Goal: Information Seeking & Learning: Learn about a topic

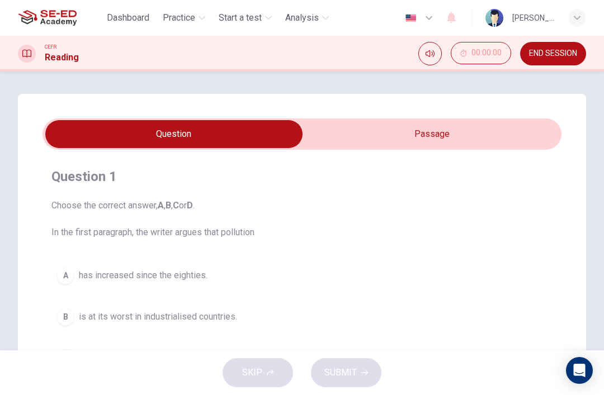
click at [181, 15] on span "Practice" at bounding box center [179, 17] width 32 height 13
click at [65, 66] on div "CEFR Reading 00:00:00 END SESSION" at bounding box center [302, 54] width 604 height 36
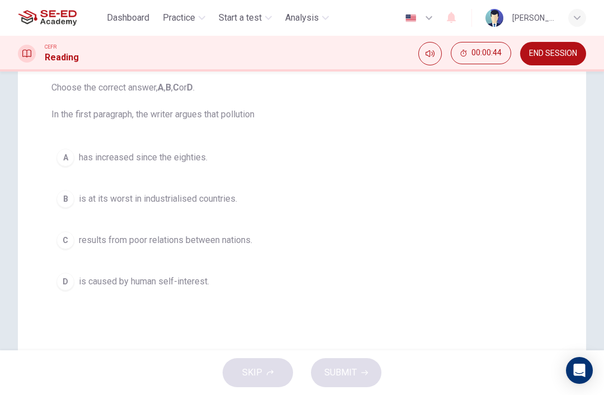
scroll to position [111, 0]
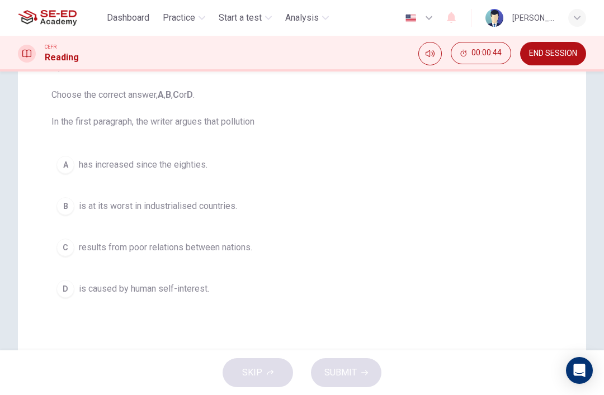
click at [67, 202] on div "B" at bounding box center [65, 206] width 18 height 18
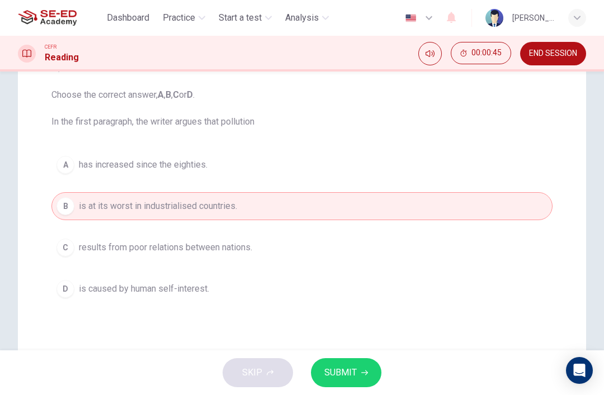
click at [349, 358] on button "SUBMIT" at bounding box center [346, 372] width 70 height 29
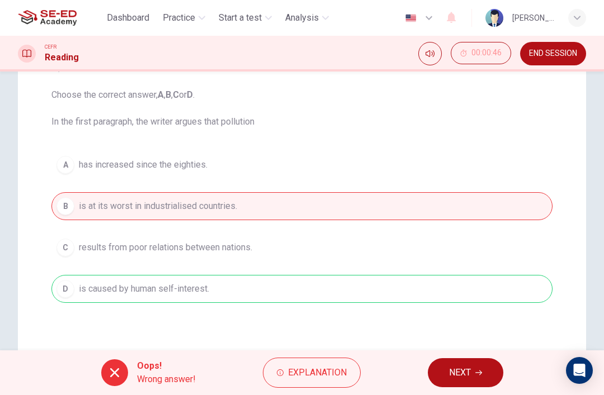
click at [111, 363] on div at bounding box center [114, 373] width 27 height 27
click at [111, 362] on div at bounding box center [114, 373] width 27 height 27
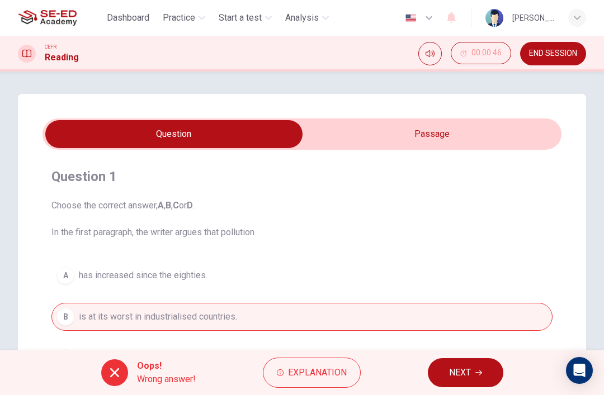
scroll to position [0, 0]
click at [361, 127] on input "checkbox" at bounding box center [174, 134] width 778 height 28
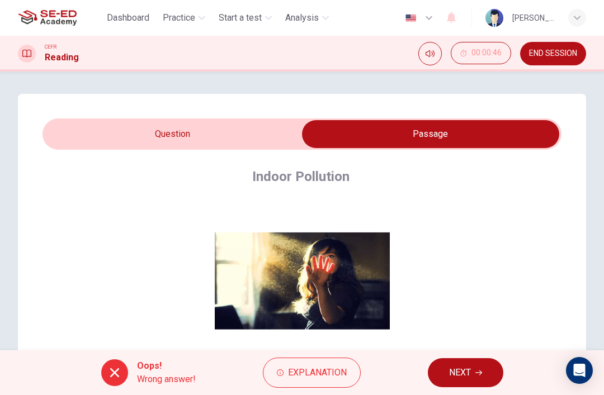
click at [116, 125] on input "checkbox" at bounding box center [430, 134] width 778 height 28
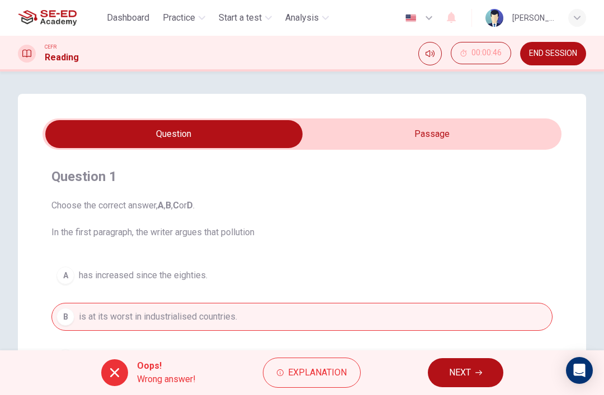
click at [366, 122] on input "checkbox" at bounding box center [174, 134] width 778 height 28
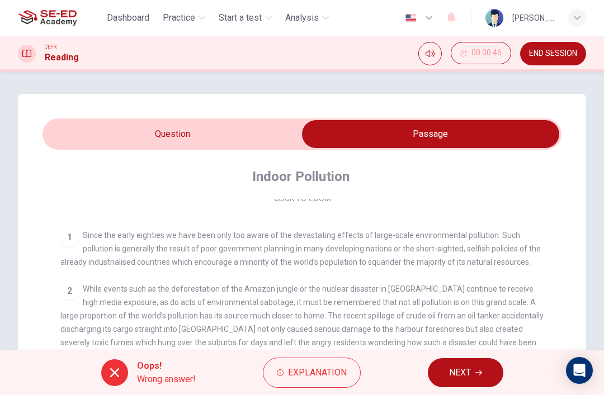
scroll to position [197, 0]
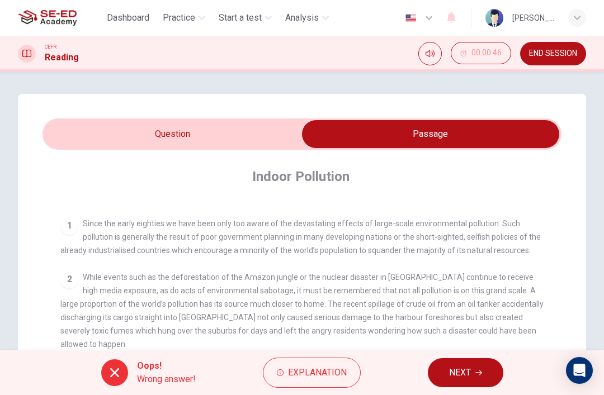
click at [476, 371] on icon "button" at bounding box center [478, 373] width 7 height 7
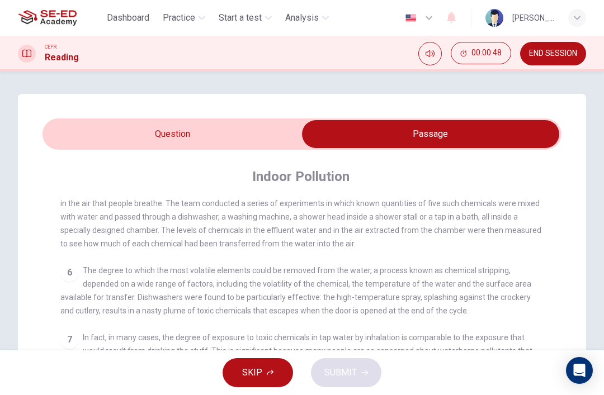
scroll to position [564, 0]
click at [246, 370] on span "SKIP" at bounding box center [252, 373] width 20 height 16
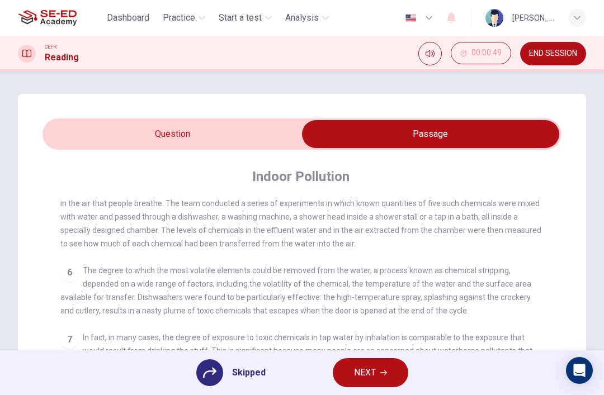
scroll to position [0, 0]
click at [162, 136] on input "checkbox" at bounding box center [430, 134] width 778 height 28
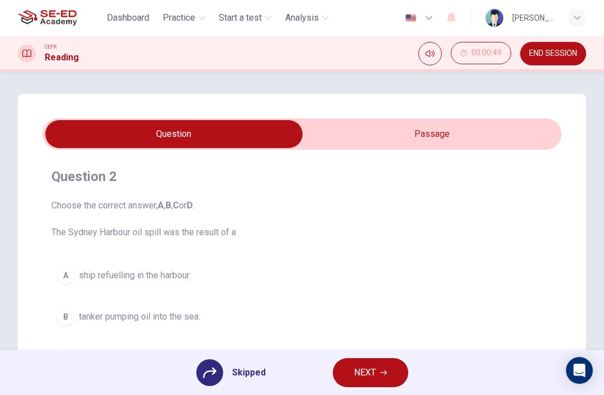
click at [492, 112] on div "Question 2 Choose the correct answer, A , B , C or D . The Sydney Harbour oil s…" at bounding box center [302, 319] width 568 height 450
click at [481, 122] on input "checkbox" at bounding box center [174, 134] width 778 height 28
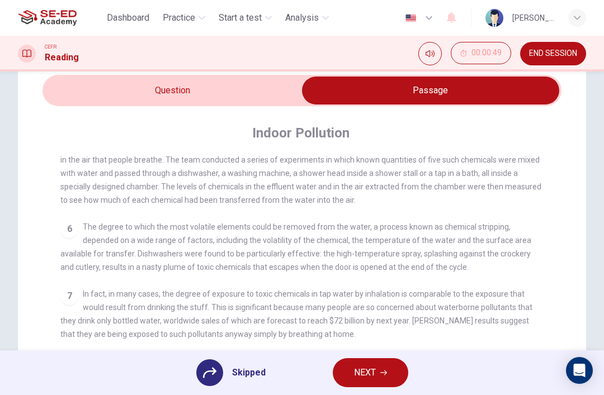
scroll to position [50, 0]
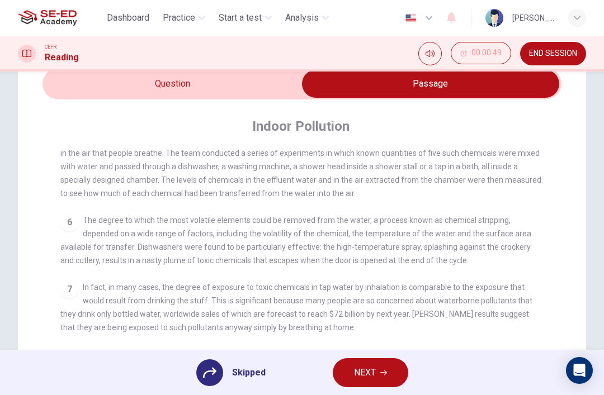
click at [157, 89] on input "checkbox" at bounding box center [430, 84] width 778 height 28
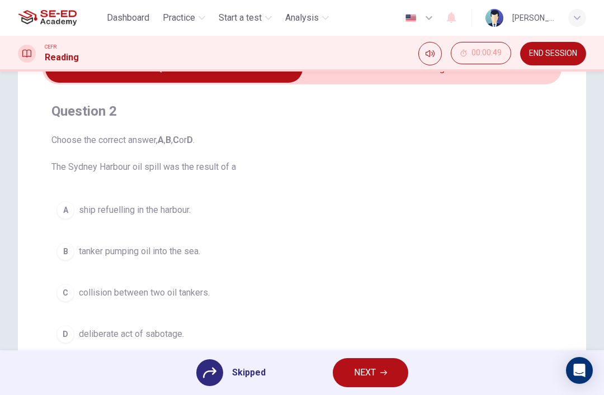
scroll to position [45, 0]
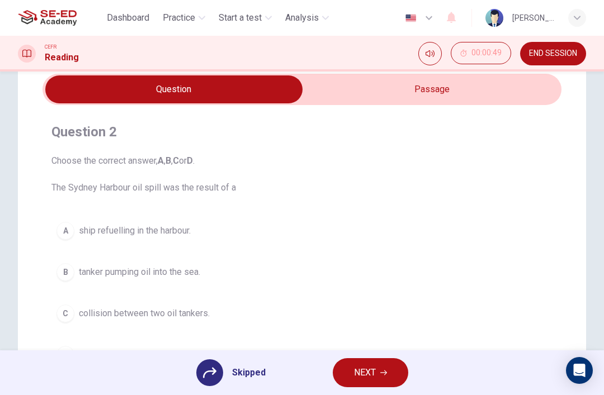
click at [451, 84] on input "checkbox" at bounding box center [174, 89] width 778 height 28
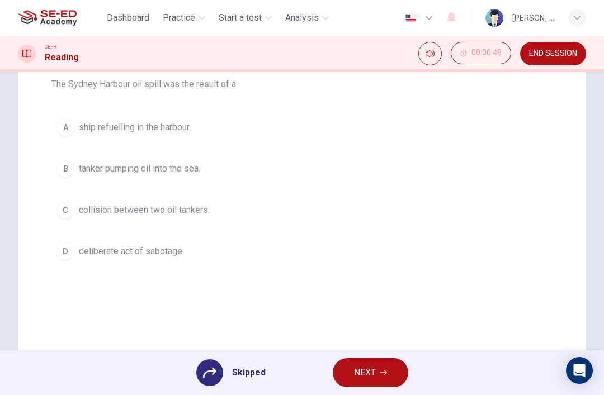
scroll to position [148, 0]
click at [77, 211] on div "A ship refuelling in the harbour. B tanker pumping oil into the sea. C collisio…" at bounding box center [301, 190] width 501 height 152
click at [68, 205] on div "A ship refuelling in the harbour. B tanker pumping oil into the sea. C collisio…" at bounding box center [301, 190] width 501 height 152
click at [72, 207] on div "A ship refuelling in the harbour. B tanker pumping oil into the sea. C collisio…" at bounding box center [301, 190] width 501 height 152
click at [71, 207] on div "A ship refuelling in the harbour. B tanker pumping oil into the sea. C collisio…" at bounding box center [301, 190] width 501 height 152
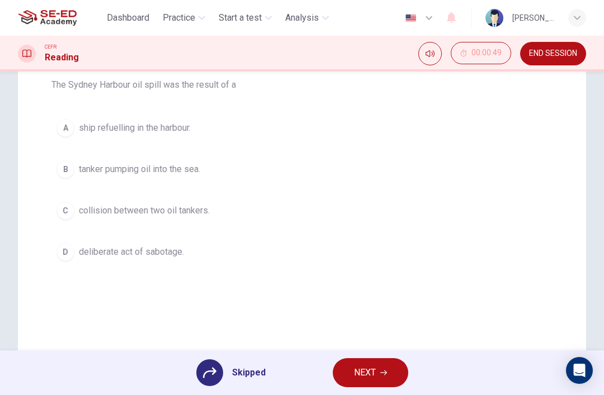
click at [73, 204] on div "A ship refuelling in the harbour. B tanker pumping oil into the sea. C collisio…" at bounding box center [301, 190] width 501 height 152
click at [141, 205] on div "A ship refuelling in the harbour. B tanker pumping oil into the sea. C collisio…" at bounding box center [301, 190] width 501 height 152
click at [484, 39] on div "CEFR Reading 00:00:49 END SESSION" at bounding box center [302, 54] width 604 height 36
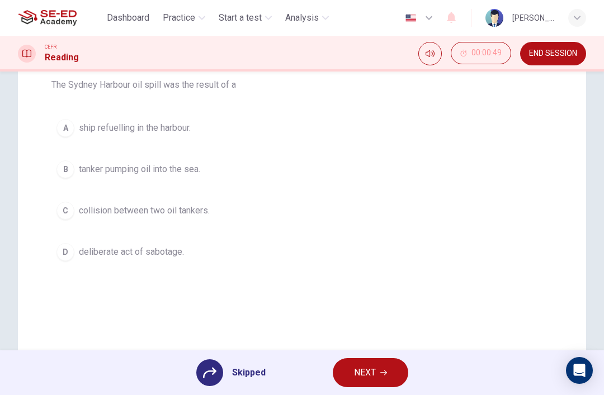
click at [377, 377] on button "NEXT" at bounding box center [370, 372] width 75 height 29
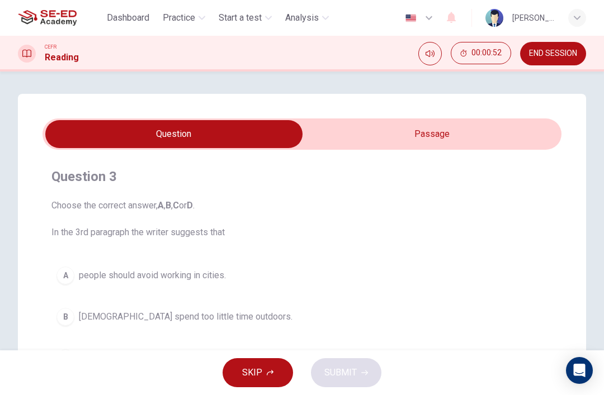
scroll to position [0, 0]
click at [469, 130] on input "checkbox" at bounding box center [174, 134] width 778 height 28
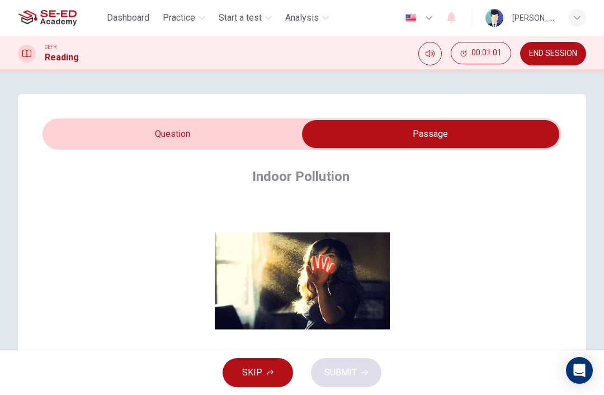
click at [553, 55] on span "END SESSION" at bounding box center [553, 53] width 48 height 9
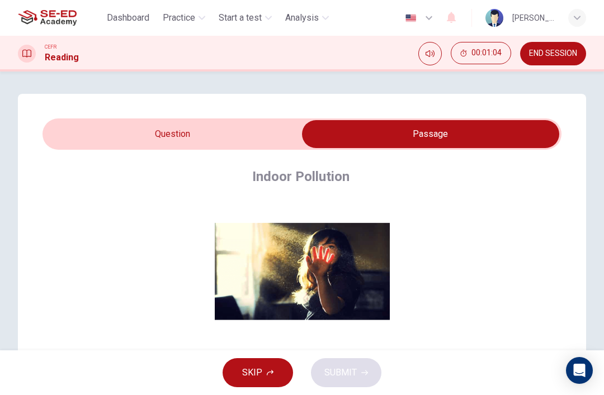
scroll to position [42, 0]
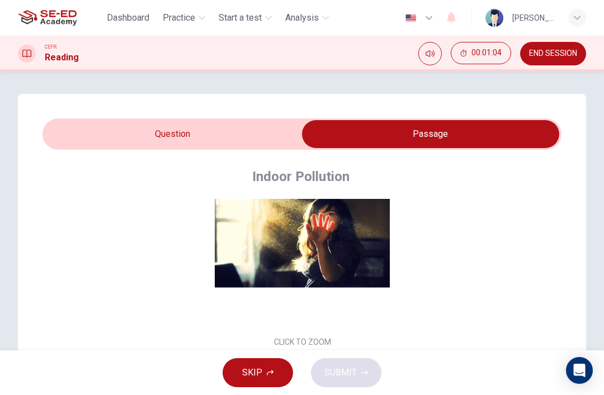
click at [566, 33] on div "Dashboard Practice Start a test Analysis English en ​ [PERSON_NAME]" at bounding box center [302, 18] width 568 height 36
click at [545, 48] on button "END SESSION" at bounding box center [553, 53] width 66 height 23
click at [548, 48] on button "END SESSION" at bounding box center [553, 53] width 66 height 23
click at [554, 45] on button "END SESSION" at bounding box center [553, 53] width 66 height 23
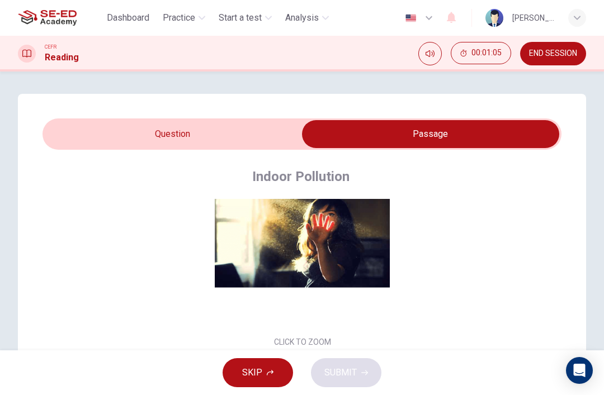
click at [547, 50] on span "END SESSION" at bounding box center [553, 53] width 48 height 9
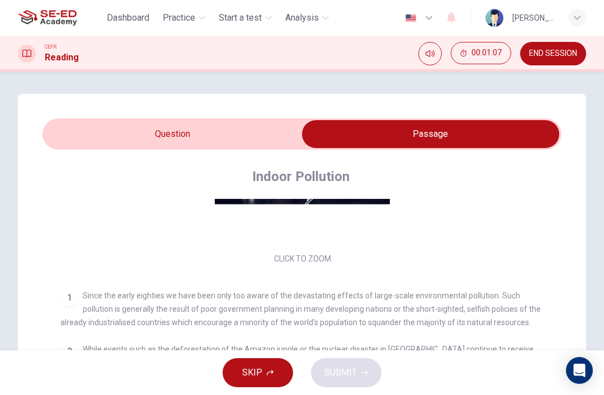
scroll to position [124, 0]
click at [155, 122] on input "checkbox" at bounding box center [430, 134] width 778 height 28
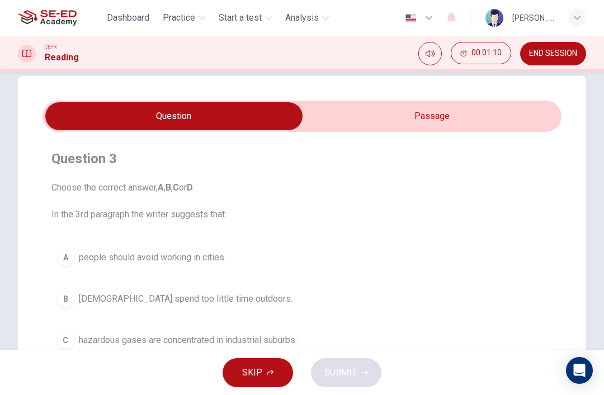
scroll to position [17, 0]
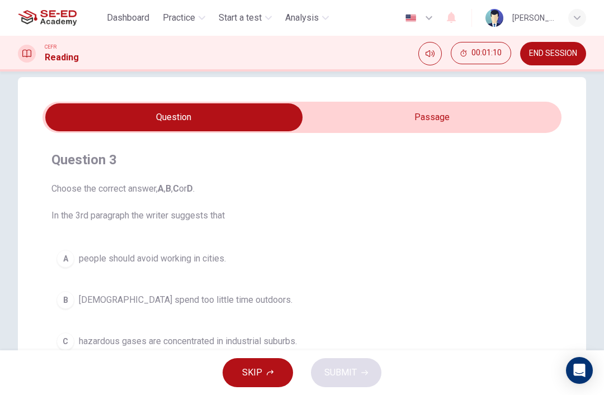
click at [470, 122] on input "checkbox" at bounding box center [174, 117] width 778 height 28
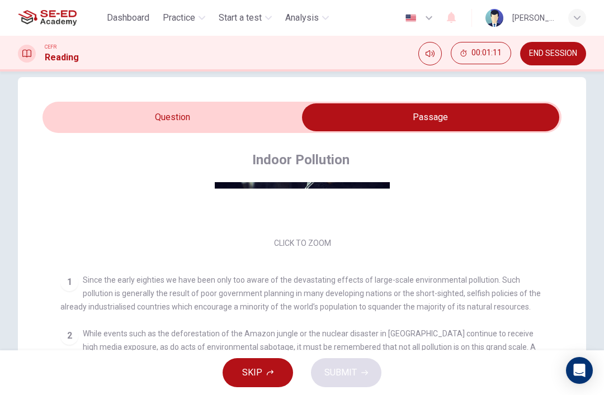
click at [95, 120] on input "checkbox" at bounding box center [430, 117] width 778 height 28
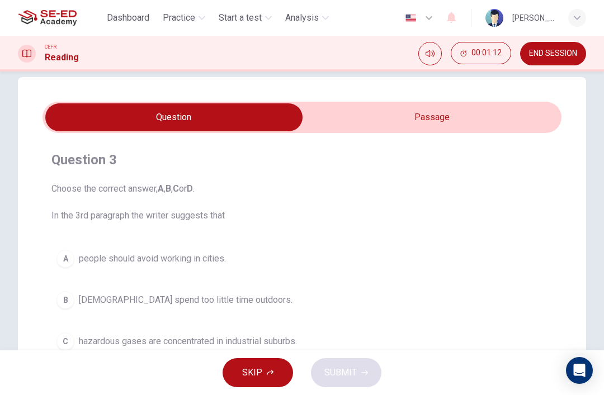
click at [476, 101] on div "Question 3 Choose the correct answer, A , B , C or D . In the 3rd paragraph the…" at bounding box center [302, 302] width 568 height 450
click at [476, 111] on input "checkbox" at bounding box center [174, 117] width 778 height 28
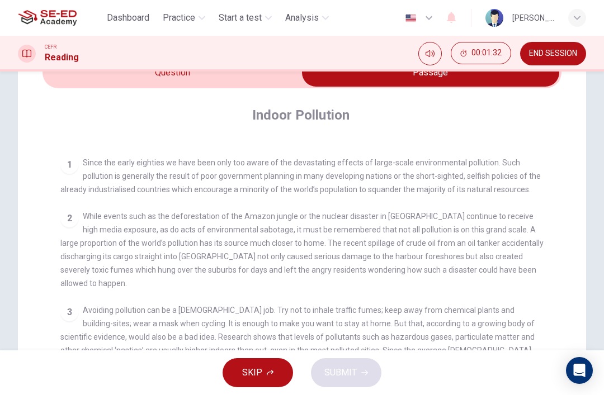
scroll to position [49, 0]
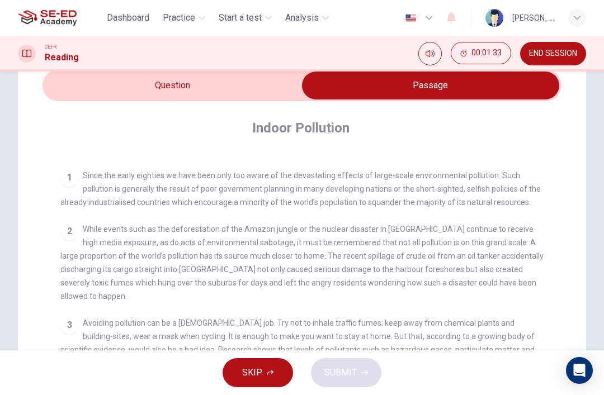
click at [97, 81] on input "checkbox" at bounding box center [430, 86] width 778 height 28
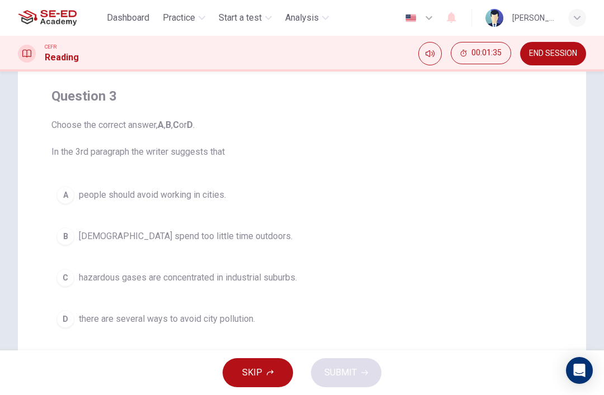
scroll to position [82, 0]
click at [70, 319] on div "D" at bounding box center [65, 318] width 18 height 18
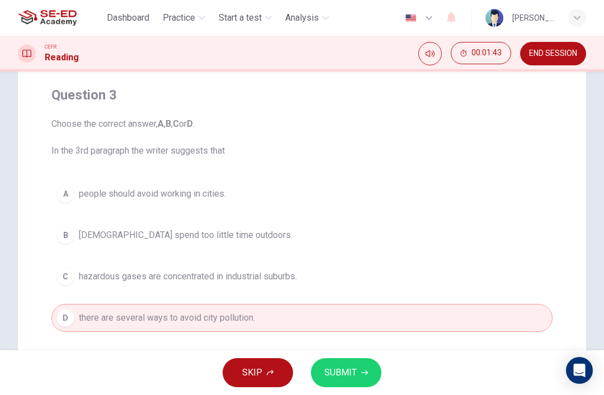
click at [373, 370] on button "SUBMIT" at bounding box center [346, 372] width 70 height 29
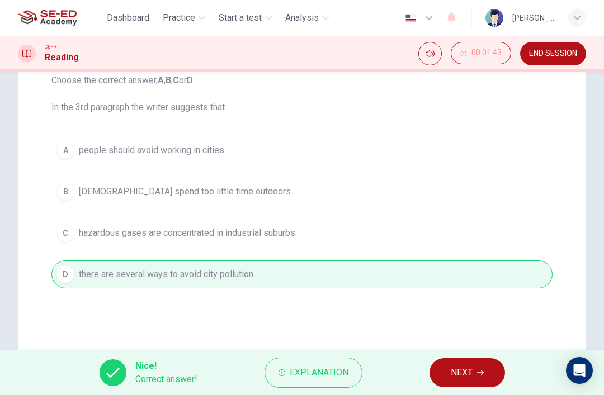
scroll to position [142, 0]
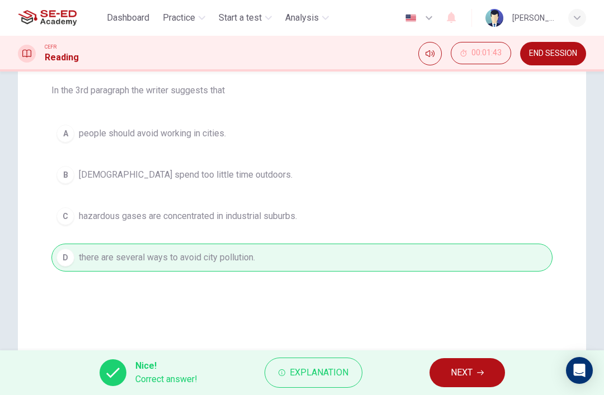
click at [466, 370] on span "NEXT" at bounding box center [462, 373] width 22 height 16
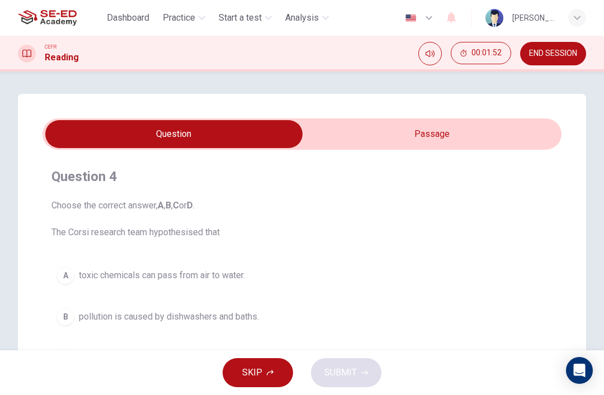
scroll to position [0, 0]
click at [415, 131] on input "checkbox" at bounding box center [174, 134] width 778 height 28
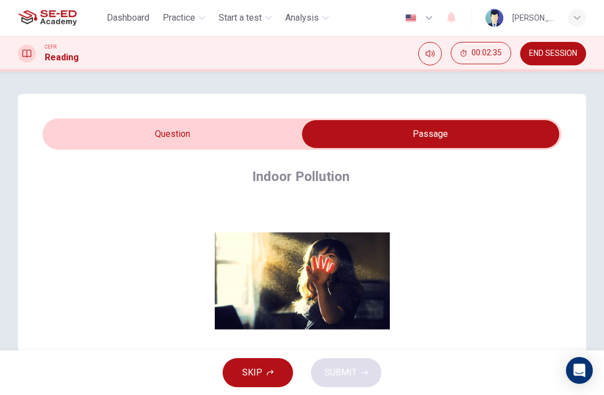
click at [173, 141] on input "checkbox" at bounding box center [430, 134] width 778 height 28
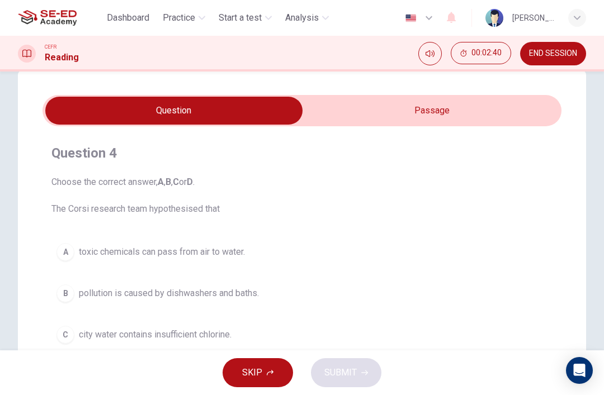
scroll to position [18, 0]
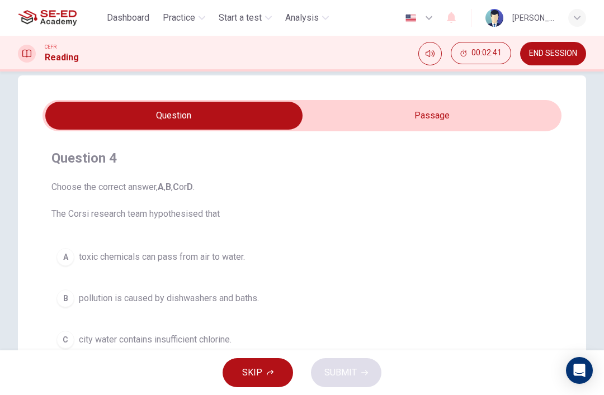
click at [354, 111] on input "checkbox" at bounding box center [174, 116] width 778 height 28
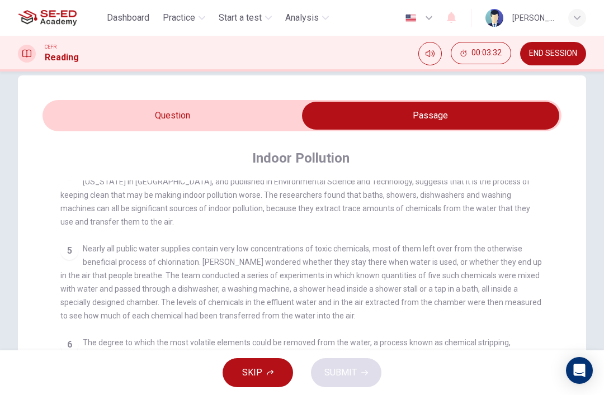
scroll to position [463, 0]
click at [196, 115] on input "checkbox" at bounding box center [430, 116] width 778 height 28
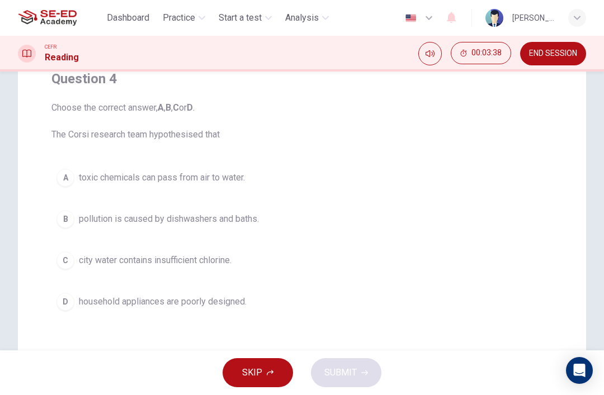
scroll to position [99, 0]
click at [63, 173] on div "A" at bounding box center [65, 177] width 18 height 18
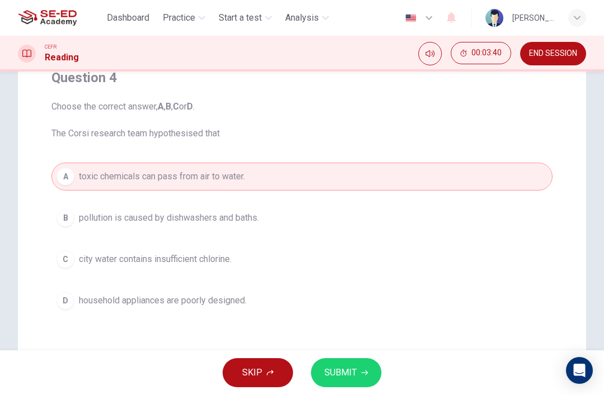
click at [351, 383] on button "SUBMIT" at bounding box center [346, 372] width 70 height 29
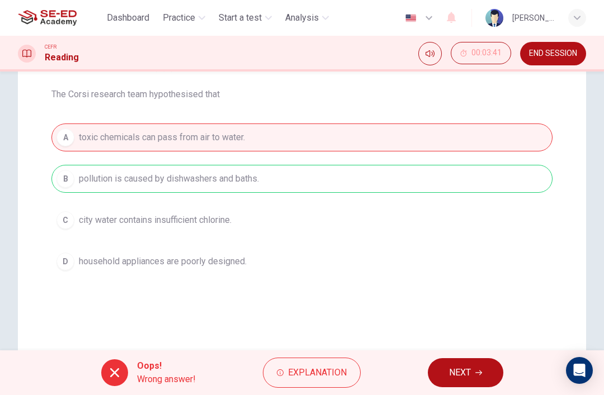
scroll to position [141, 0]
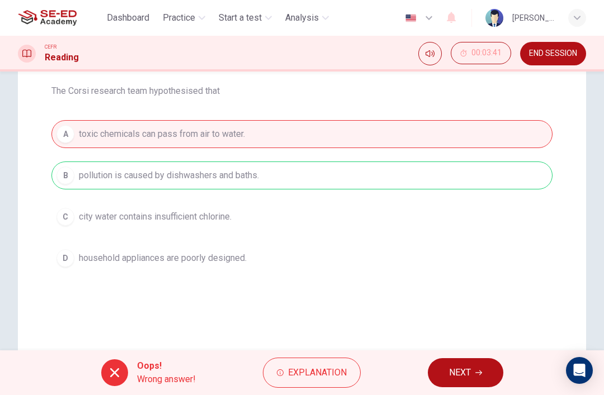
click at [462, 372] on span "NEXT" at bounding box center [460, 373] width 22 height 16
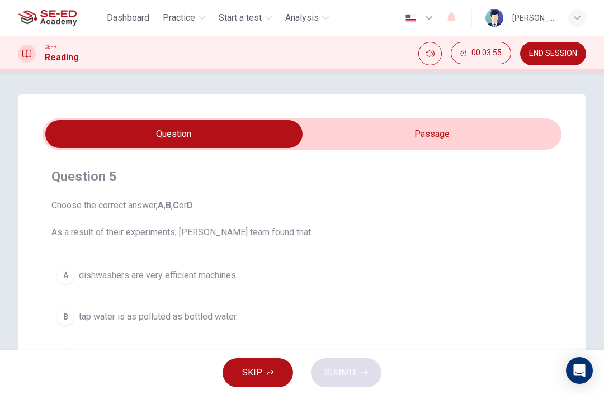
scroll to position [0, 0]
click at [362, 126] on input "checkbox" at bounding box center [174, 134] width 778 height 28
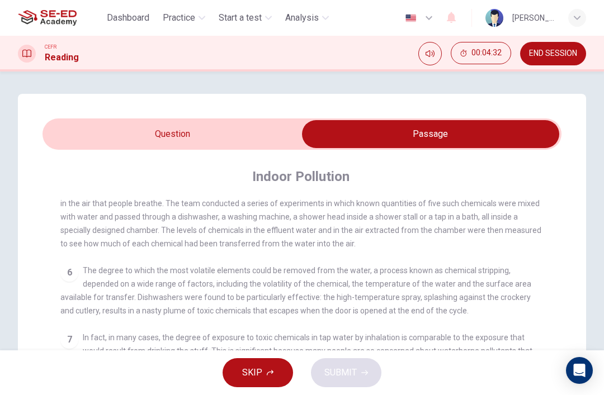
scroll to position [560, 0]
click at [103, 134] on input "checkbox" at bounding box center [430, 134] width 778 height 28
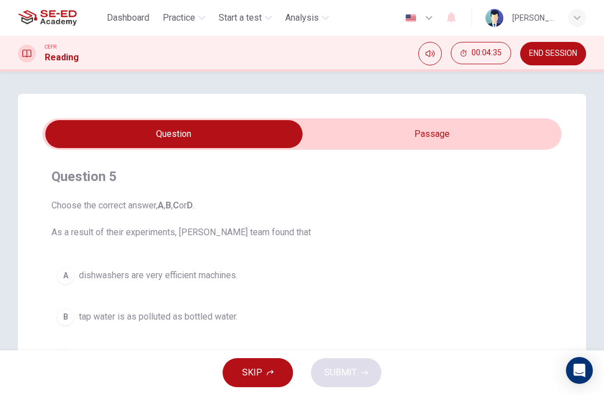
click at [354, 108] on div "Question 5 Choose the correct answer, A , B , C or D . As a result of their exp…" at bounding box center [302, 319] width 568 height 450
click at [346, 123] on input "checkbox" at bounding box center [174, 134] width 778 height 28
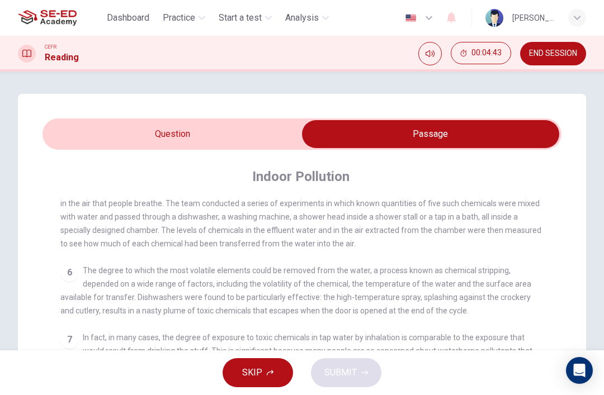
scroll to position [564, 0]
click at [88, 136] on input "checkbox" at bounding box center [430, 134] width 778 height 28
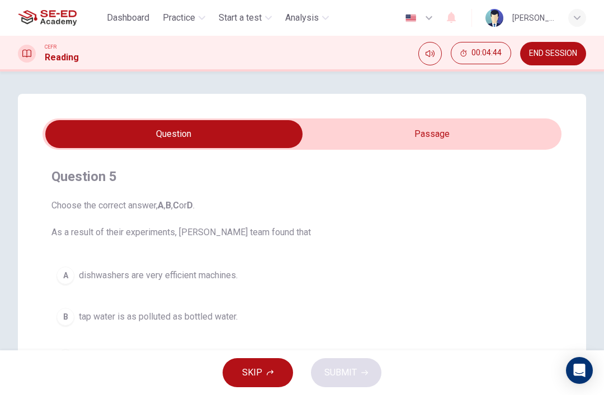
click at [86, 126] on input "checkbox" at bounding box center [174, 134] width 778 height 28
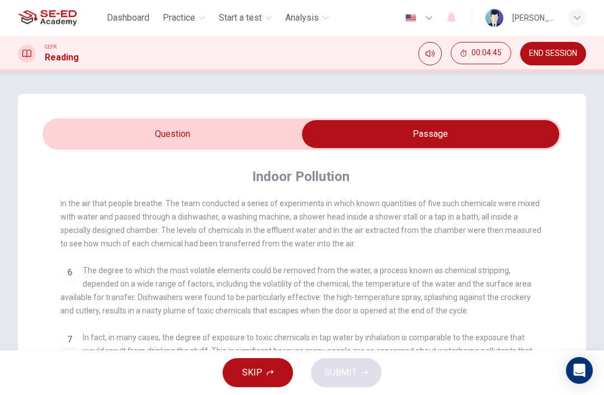
click at [83, 128] on input "checkbox" at bounding box center [430, 134] width 778 height 28
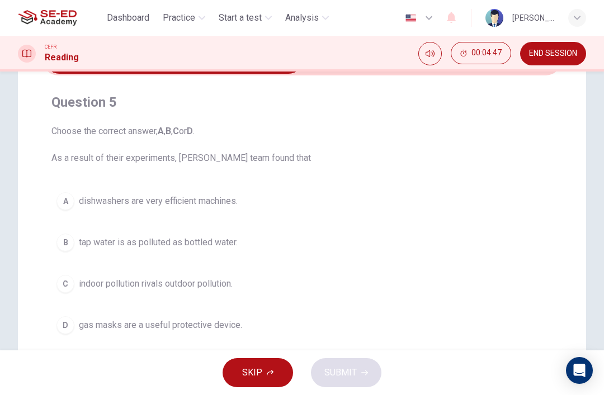
scroll to position [84, 0]
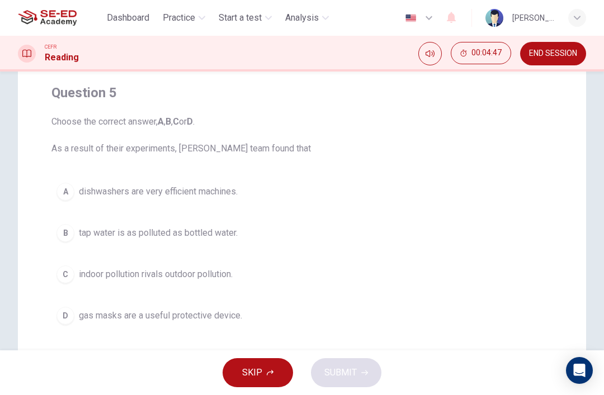
click at [68, 187] on div "A" at bounding box center [65, 192] width 18 height 18
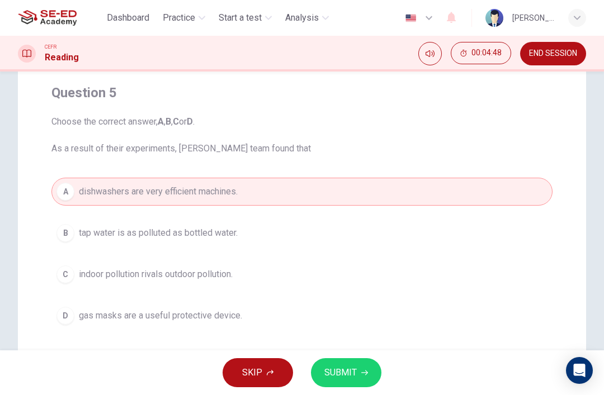
click at [354, 376] on span "SUBMIT" at bounding box center [340, 373] width 32 height 16
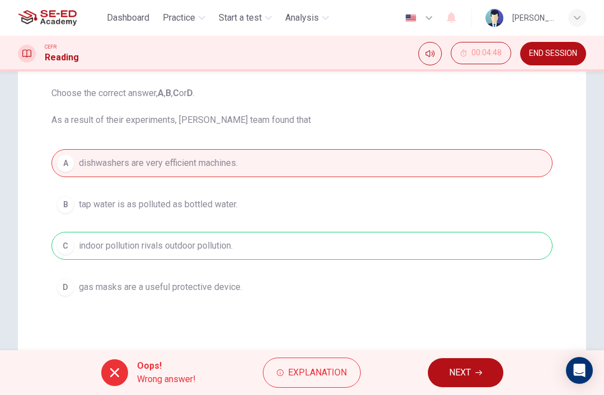
scroll to position [113, 0]
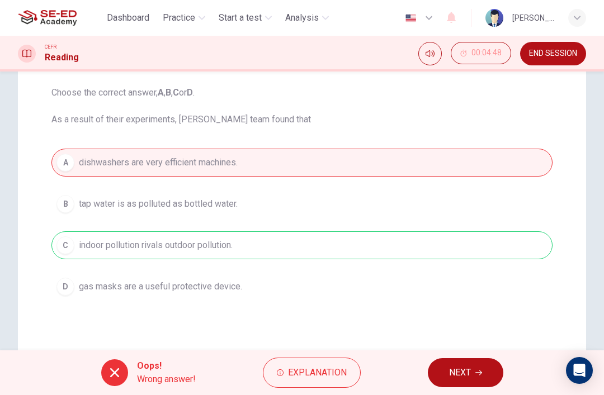
click at [462, 370] on span "NEXT" at bounding box center [460, 373] width 22 height 16
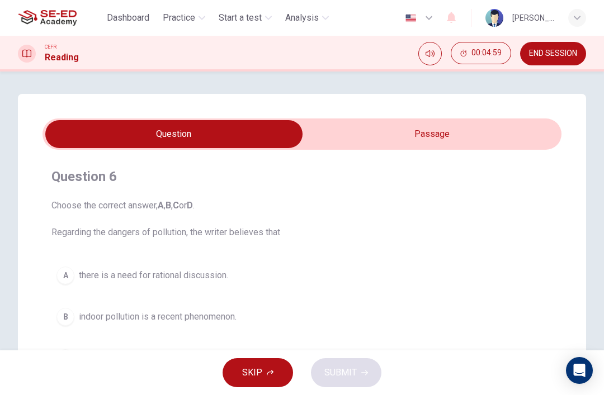
scroll to position [0, 0]
click at [423, 144] on input "checkbox" at bounding box center [174, 134] width 778 height 28
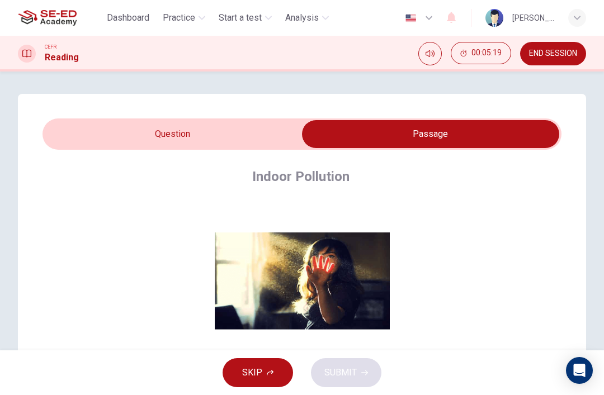
scroll to position [-1, 0]
click at [111, 127] on input "checkbox" at bounding box center [430, 134] width 778 height 28
checkbox input "false"
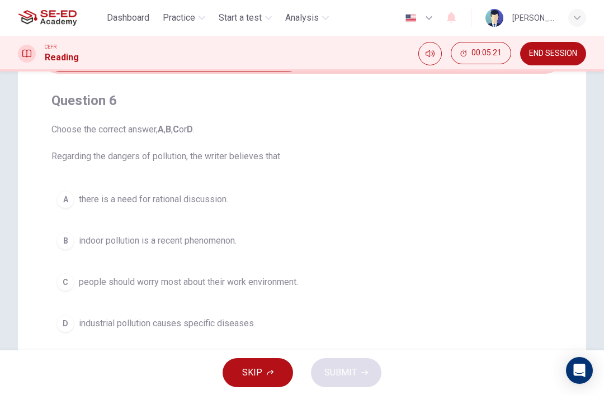
scroll to position [78, 0]
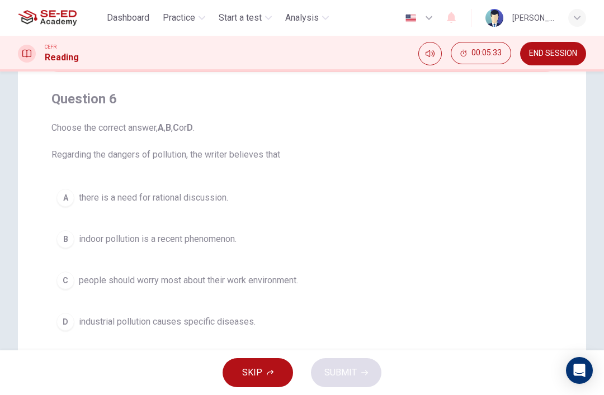
click at [65, 244] on div "B" at bounding box center [65, 239] width 18 height 18
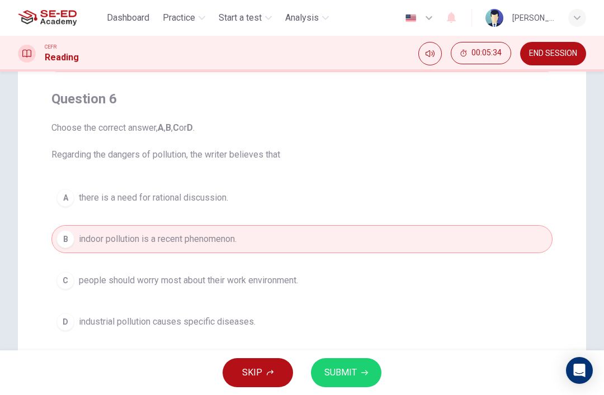
click at [333, 361] on button "SUBMIT" at bounding box center [346, 372] width 70 height 29
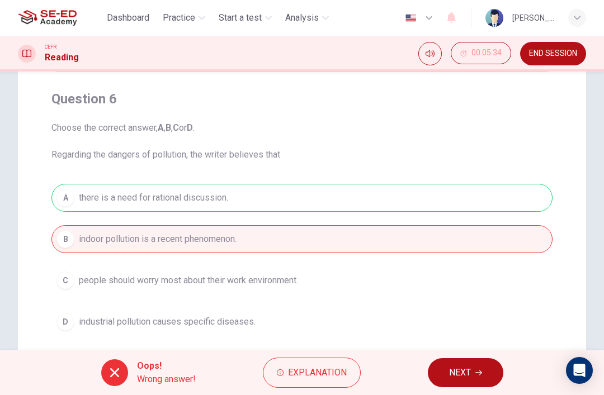
click at [451, 383] on button "NEXT" at bounding box center [465, 372] width 75 height 29
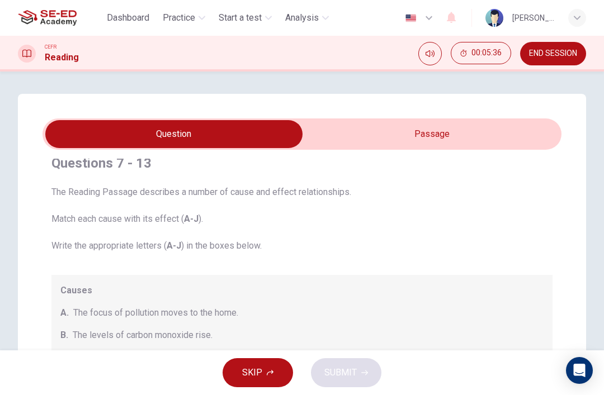
scroll to position [12, 0]
click at [502, 127] on input "checkbox" at bounding box center [174, 134] width 778 height 28
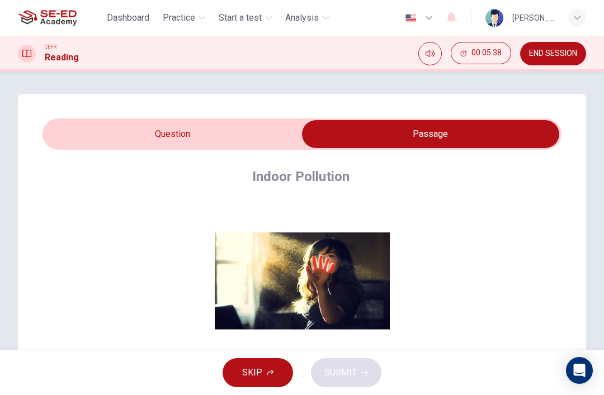
click at [79, 134] on input "checkbox" at bounding box center [430, 134] width 778 height 28
checkbox input "false"
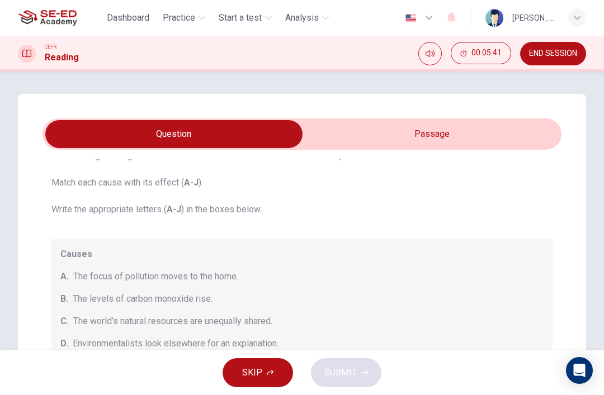
click at [544, 63] on button "END SESSION" at bounding box center [553, 53] width 66 height 23
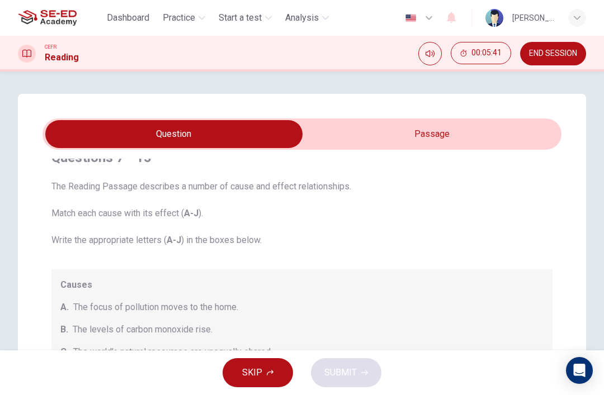
click at [544, 63] on button "END SESSION" at bounding box center [553, 53] width 66 height 23
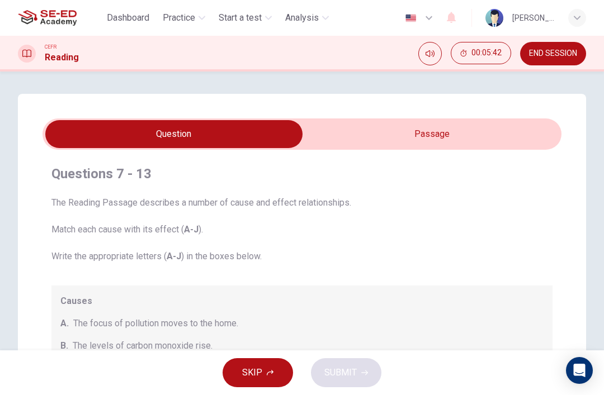
scroll to position [2, 0]
click at [559, 54] on span "END SESSION" at bounding box center [553, 53] width 48 height 9
click at [561, 56] on span "END SESSION" at bounding box center [553, 53] width 48 height 9
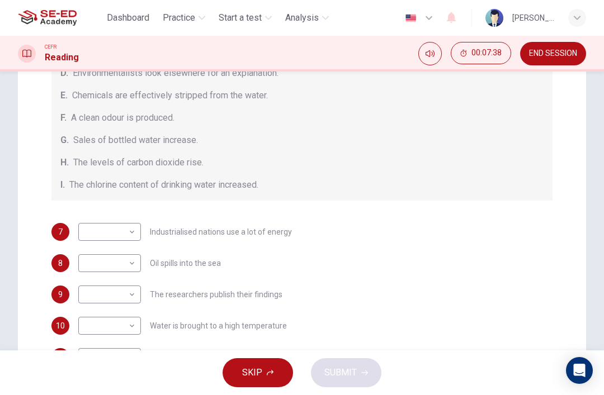
scroll to position [159, 0]
click at [127, 324] on body "This site uses cookies, as explained in our Privacy Policy . If you agree to th…" at bounding box center [302, 197] width 604 height 395
click at [89, 356] on li "H" at bounding box center [109, 360] width 63 height 18
type input "H"
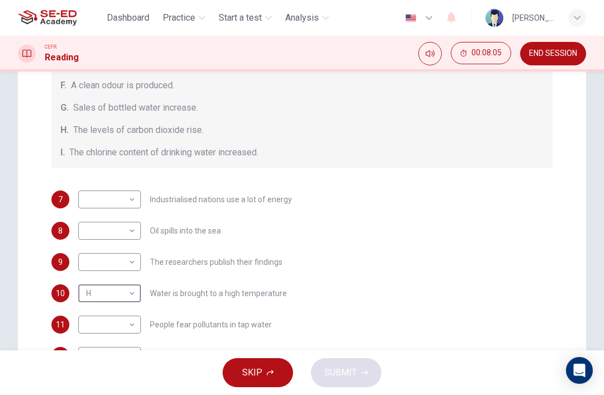
scroll to position [122, 0]
click at [130, 323] on body "This site uses cookies, as explained in our Privacy Policy . If you agree to th…" at bounding box center [302, 197] width 604 height 395
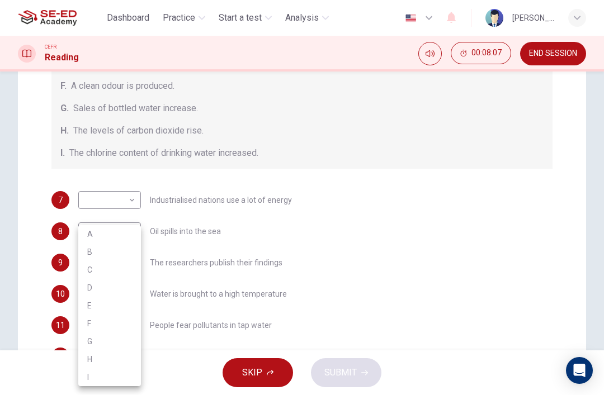
click at [89, 309] on li "E" at bounding box center [109, 306] width 63 height 18
type input "E"
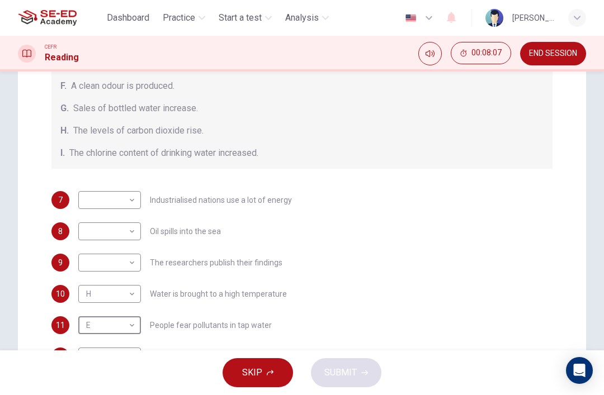
click at [92, 304] on body "This site uses cookies, as explained in our Privacy Policy . If you agree to th…" at bounding box center [302, 197] width 604 height 395
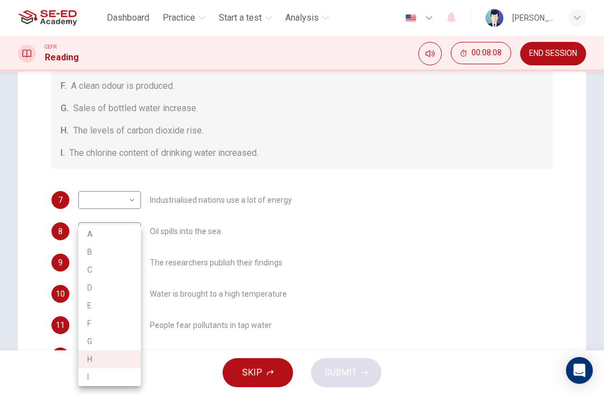
click at [53, 244] on div at bounding box center [302, 197] width 604 height 395
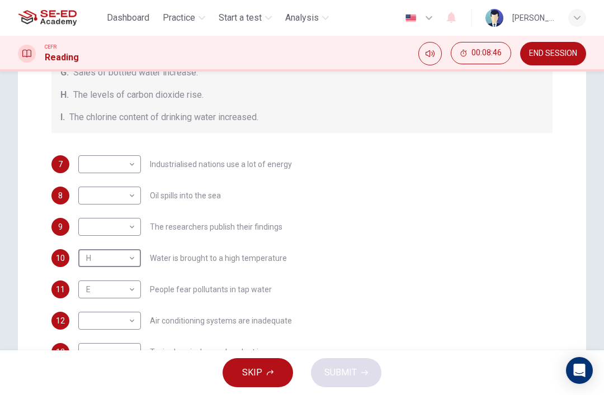
scroll to position [159, 0]
click at [131, 344] on body "This site uses cookies, as explained in our Privacy Policy . If you agree to th…" at bounding box center [302, 197] width 604 height 395
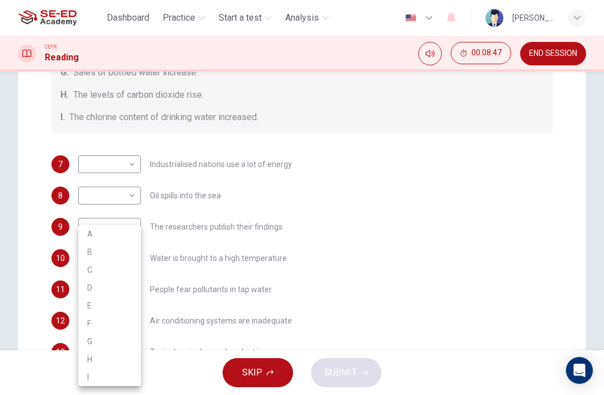
click at [89, 249] on li "B" at bounding box center [109, 252] width 63 height 18
type input "B"
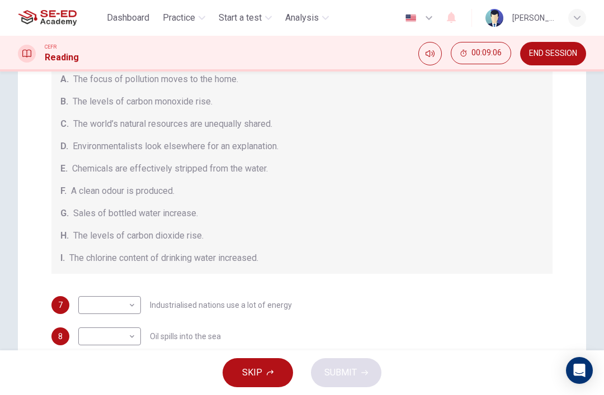
scroll to position [0, 0]
click at [136, 301] on body "This site uses cookies, as explained in our Privacy Policy . If you agree to th…" at bounding box center [302, 197] width 604 height 395
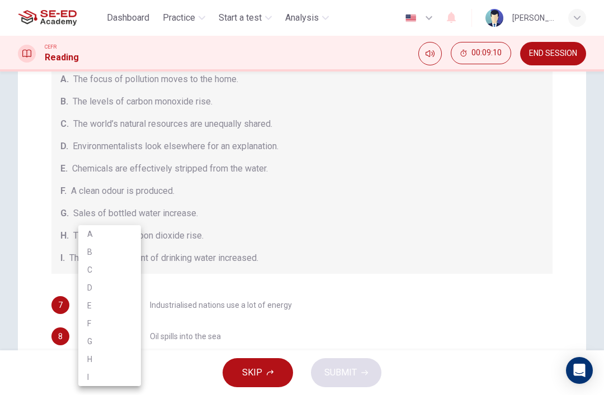
click at [39, 246] on div at bounding box center [302, 197] width 604 height 395
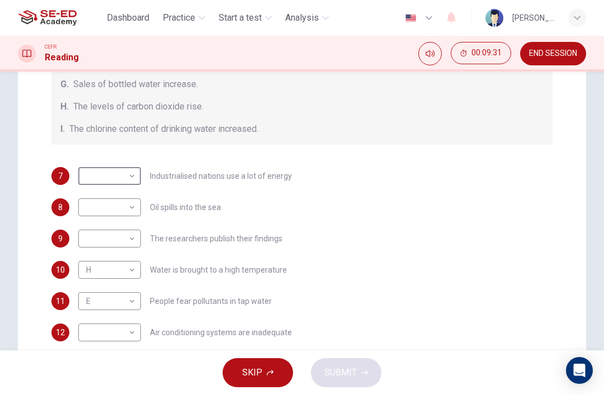
scroll to position [123, 0]
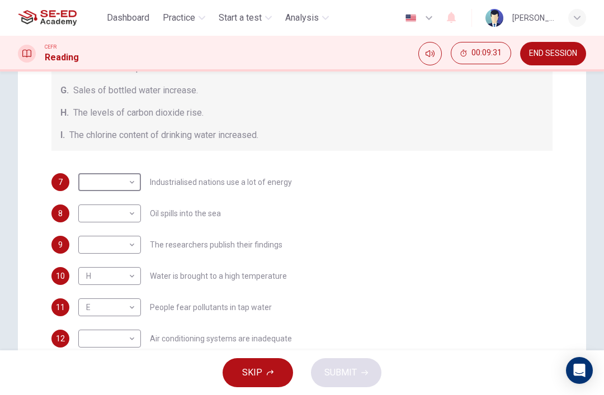
click at [95, 246] on body "This site uses cookies, as explained in our Privacy Policy . If you agree to th…" at bounding box center [302, 197] width 604 height 395
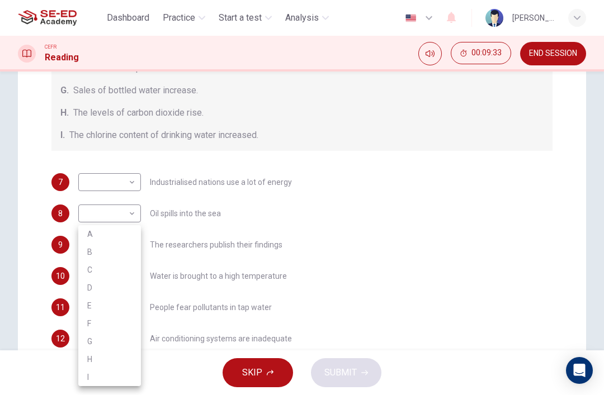
click at [29, 195] on div at bounding box center [302, 197] width 604 height 395
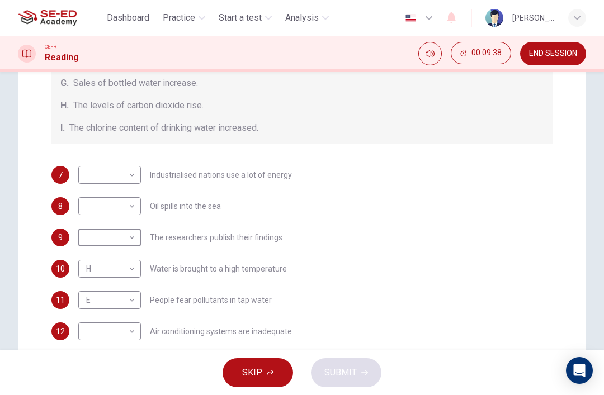
scroll to position [154, 0]
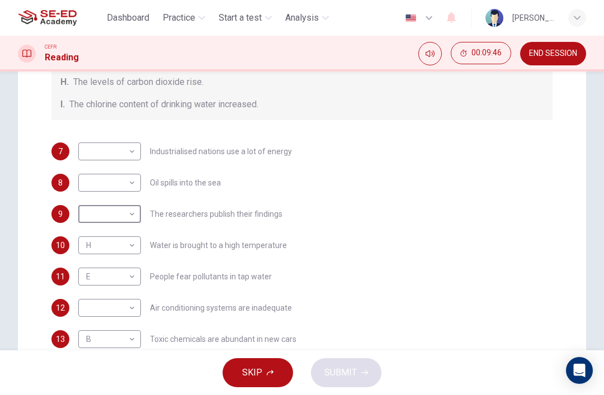
click at [130, 216] on body "This site uses cookies, as explained in our Privacy Policy . If you agree to th…" at bounding box center [302, 197] width 604 height 395
click at [88, 315] on li "F" at bounding box center [109, 322] width 63 height 18
type input "F"
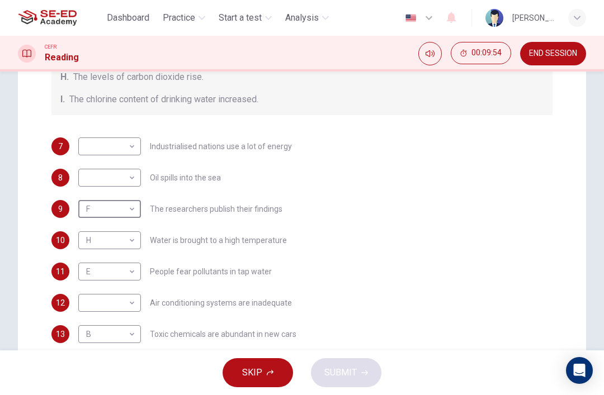
scroll to position [159, 0]
click at [133, 301] on body "This site uses cookies, as explained in our Privacy Policy . If you agree to th…" at bounding box center [302, 197] width 604 height 395
click at [96, 265] on li "C" at bounding box center [109, 270] width 63 height 18
type input "C"
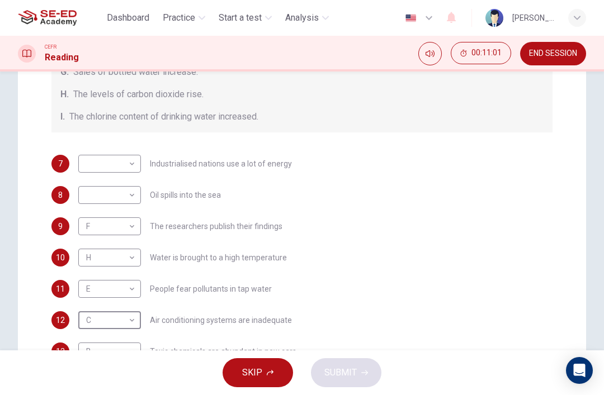
scroll to position [229, 0]
click at [100, 287] on body "This site uses cookies, as explained in our Privacy Policy . If you agree to th…" at bounding box center [302, 197] width 604 height 395
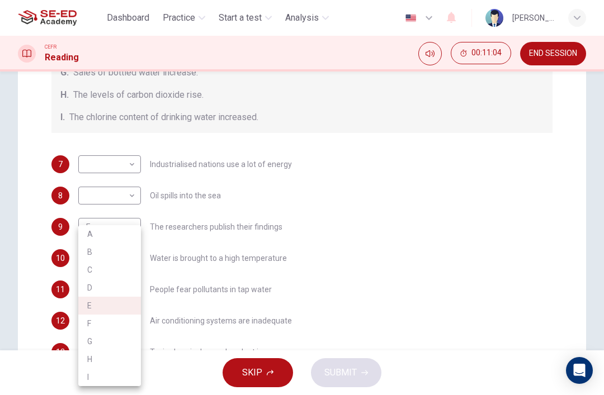
click at [32, 191] on div at bounding box center [302, 197] width 604 height 395
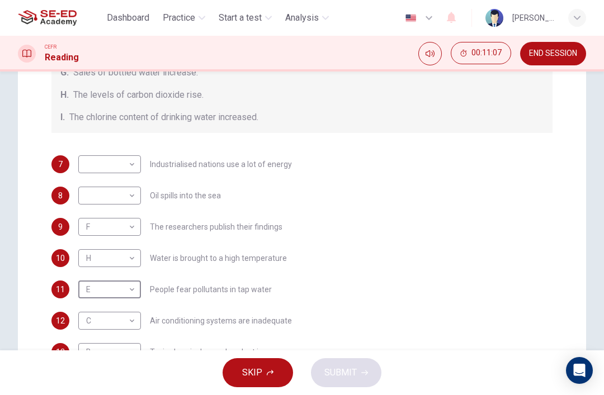
scroll to position [159, 0]
click at [110, 287] on body "This site uses cookies, as explained in our Privacy Policy . If you agree to th…" at bounding box center [302, 197] width 604 height 395
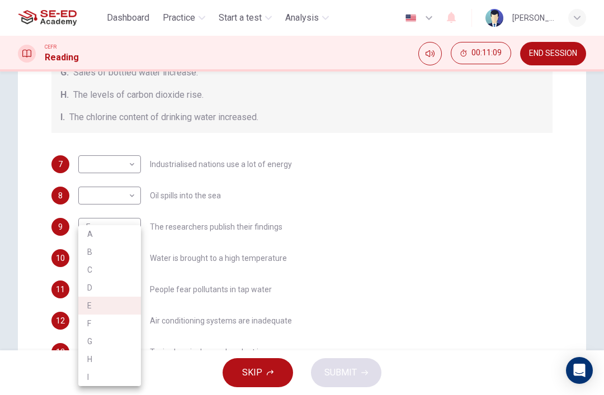
click at [97, 372] on li "I" at bounding box center [109, 378] width 63 height 18
type input "I"
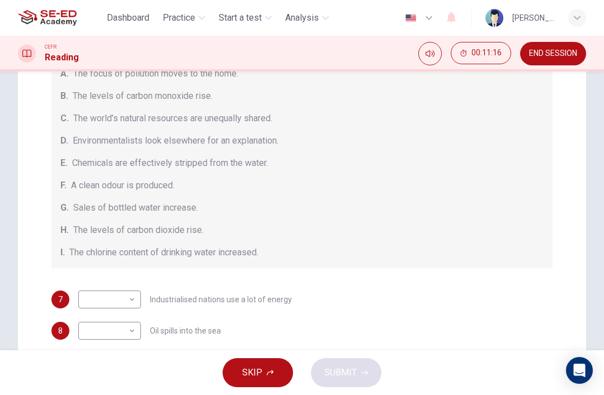
scroll to position [126, 0]
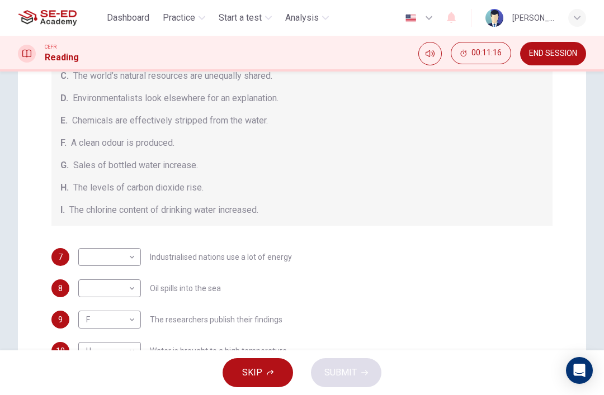
click at [90, 282] on body "This site uses cookies, as explained in our Privacy Policy . If you agree to th…" at bounding box center [302, 197] width 604 height 395
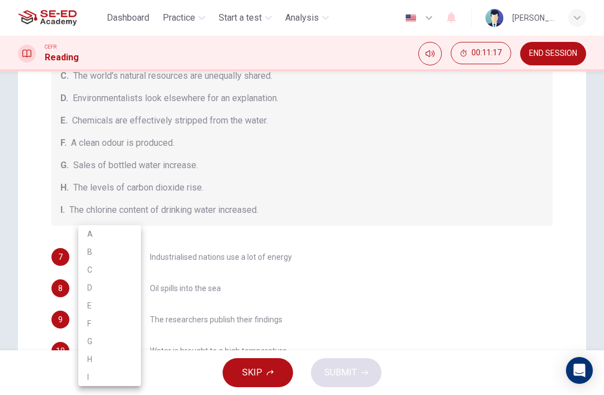
click at [89, 300] on li "E" at bounding box center [109, 306] width 63 height 18
type input "E"
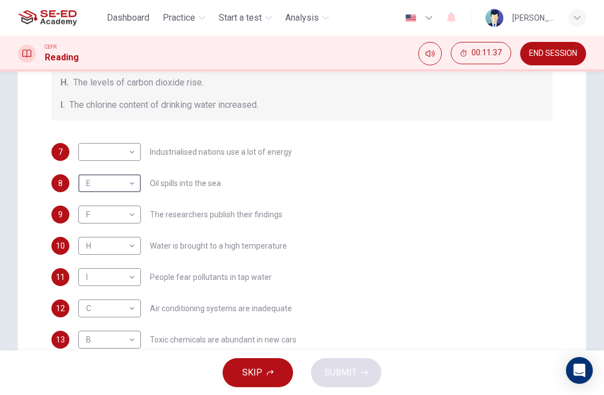
scroll to position [241, 0]
click at [94, 216] on body "This site uses cookies, as explained in our Privacy Policy . If you agree to th…" at bounding box center [302, 197] width 604 height 395
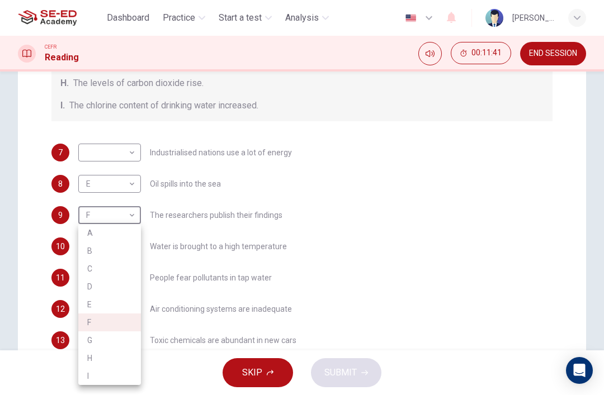
click at [48, 191] on div at bounding box center [302, 197] width 604 height 395
click at [111, 338] on body "This site uses cookies, as explained in our Privacy Policy . If you agree to th…" at bounding box center [302, 197] width 604 height 395
click at [192, 108] on div at bounding box center [302, 197] width 604 height 395
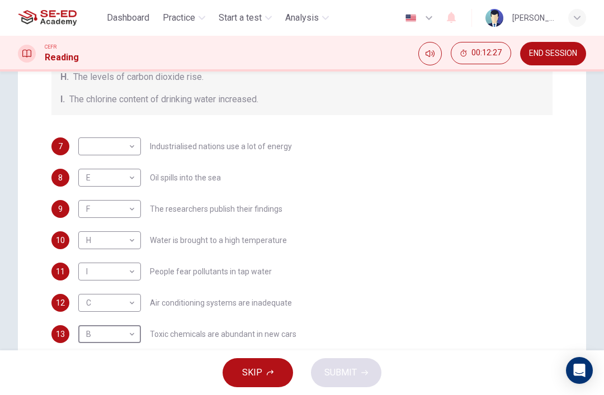
click at [126, 337] on body "This site uses cookies, as explained in our Privacy Policy . If you agree to th…" at bounding box center [302, 197] width 604 height 395
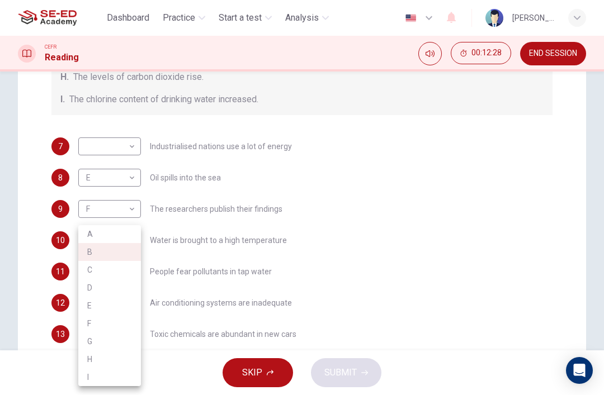
click at [87, 320] on li "F" at bounding box center [109, 324] width 63 height 18
type input "F"
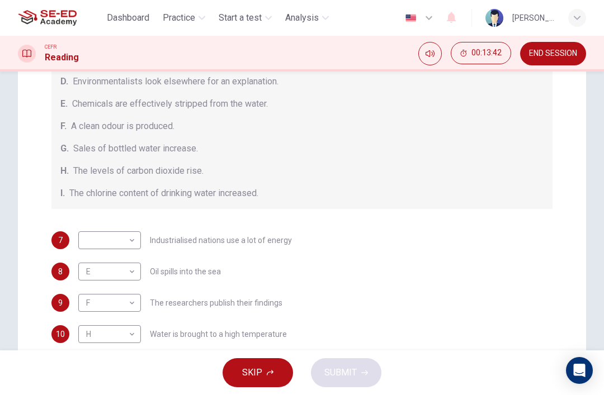
scroll to position [63, 0]
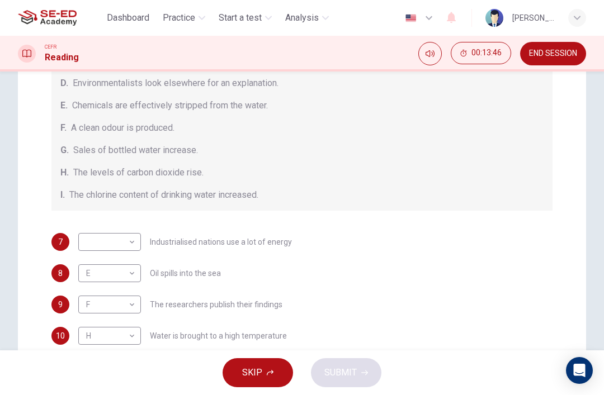
click at [135, 274] on body "This site uses cookies, as explained in our Privacy Policy . If you agree to th…" at bounding box center [302, 197] width 604 height 395
click at [22, 177] on div at bounding box center [302, 197] width 604 height 395
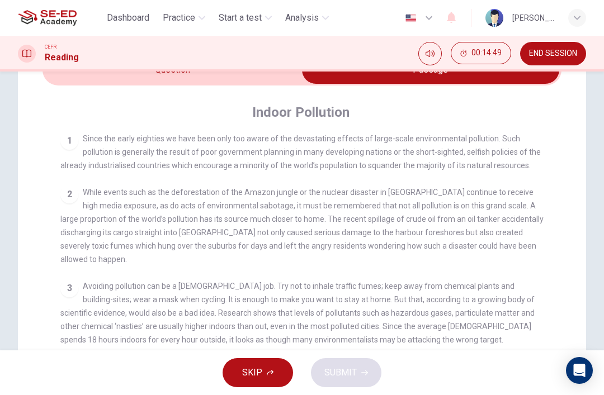
scroll to position [55, 0]
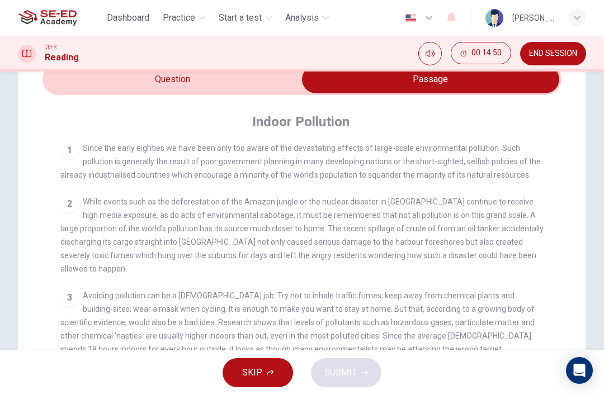
checkbox input "false"
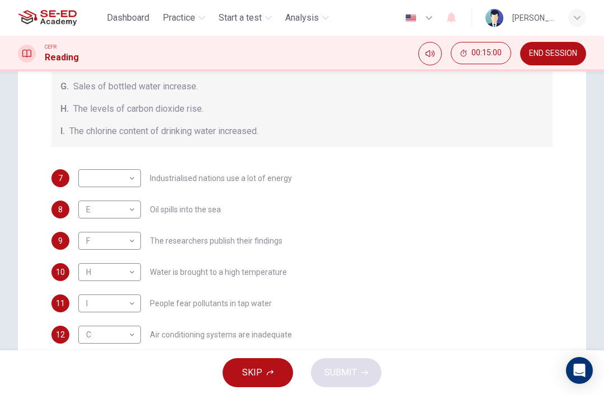
scroll to position [159, 0]
click at [112, 243] on body "This site uses cookies, as explained in our Privacy Policy . If you agree to th…" at bounding box center [302, 197] width 604 height 395
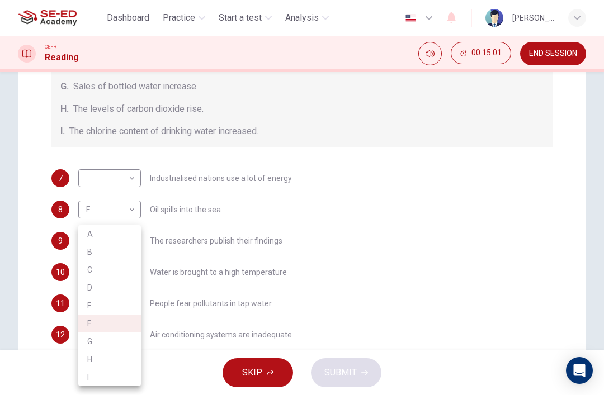
click at [37, 164] on div at bounding box center [302, 197] width 604 height 395
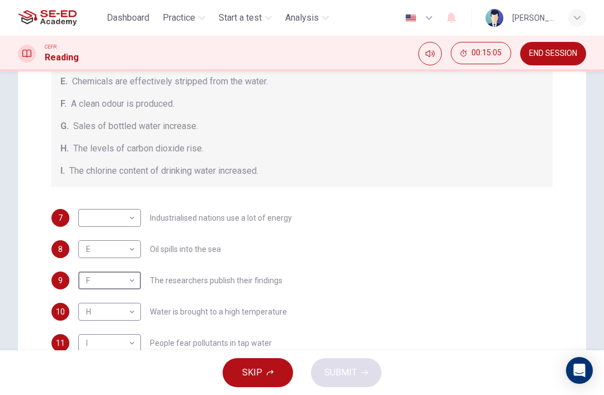
scroll to position [119, 0]
click at [107, 277] on body "This site uses cookies, as explained in our Privacy Policy . If you agree to th…" at bounding box center [302, 197] width 604 height 395
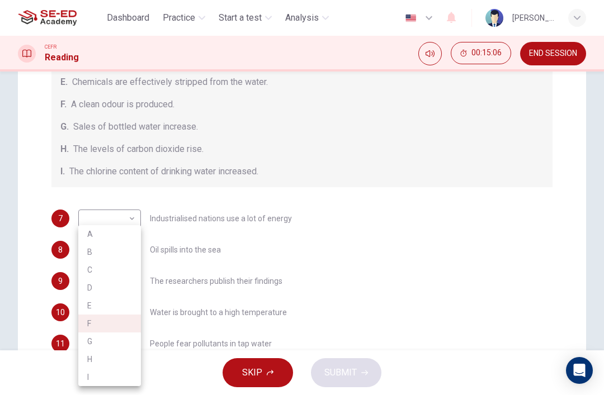
click at [98, 234] on li "A" at bounding box center [109, 234] width 63 height 18
type input "A"
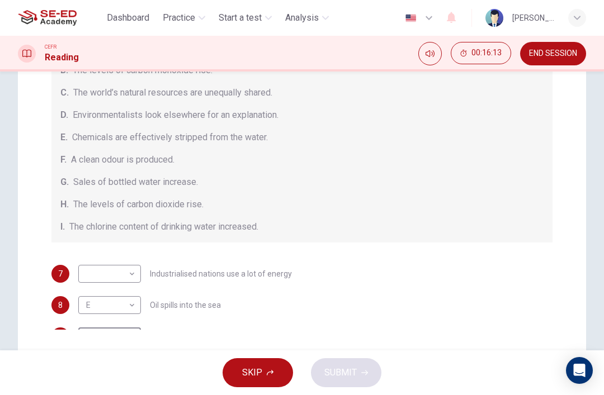
scroll to position [0, 0]
click at [117, 273] on body "This site uses cookies, as explained in our Privacy Policy . If you agree to th…" at bounding box center [302, 197] width 604 height 395
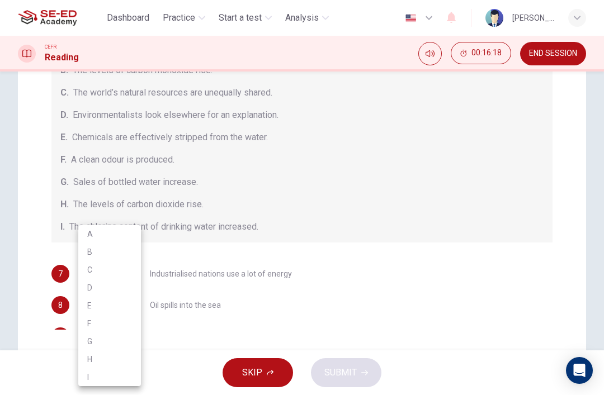
click at [89, 342] on li "G" at bounding box center [109, 342] width 63 height 18
type input "G"
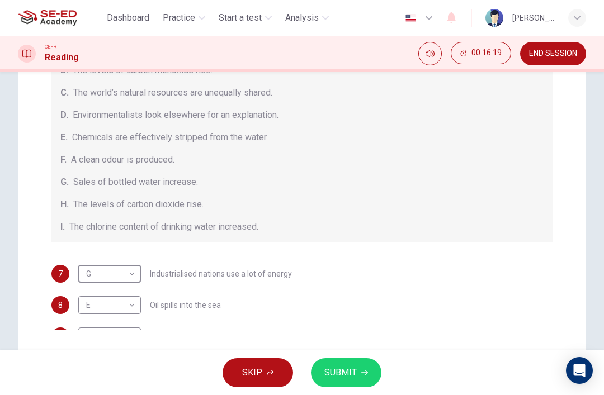
click at [342, 362] on button "SUBMIT" at bounding box center [346, 372] width 70 height 29
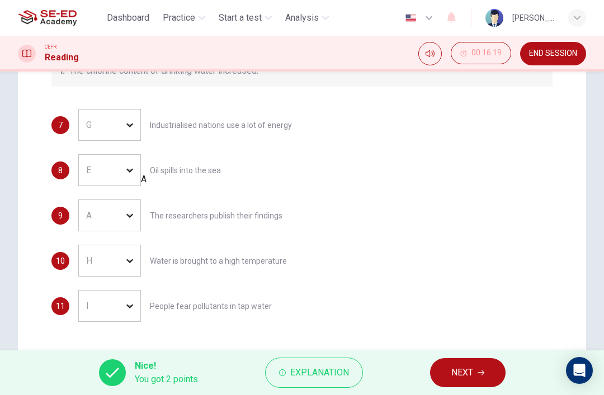
scroll to position [275, 0]
click at [94, 163] on div "E" at bounding box center [122, 171] width 88 height 32
